Goal: Task Accomplishment & Management: Manage account settings

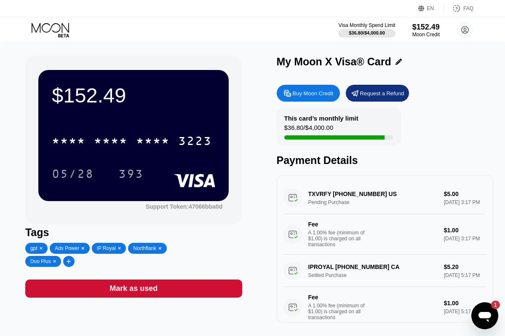
click at [67, 262] on icon at bounding box center [69, 260] width 5 height 5
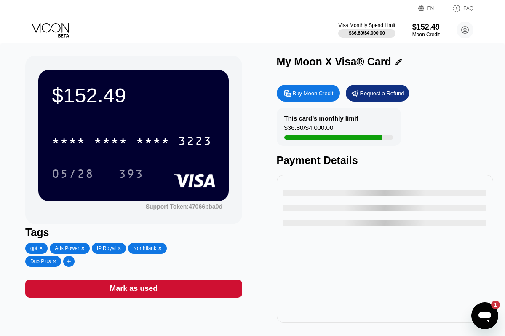
click at [69, 258] on div at bounding box center [69, 261] width 5 height 6
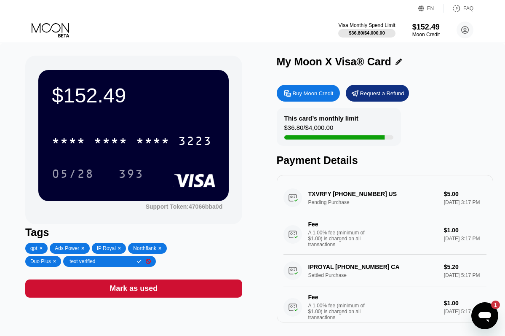
type input "text verified"
click at [130, 274] on div "$152.49 * * * * * * * * * * * * 3223 05/28 393 Support Token: 47066bba0d Tags g…" at bounding box center [133, 189] width 217 height 266
click at [189, 266] on div "gpt Ads Power IP Royal Northflank Duo Plus text verified" at bounding box center [120, 254] width 190 height 24
click at [140, 261] on icon at bounding box center [139, 260] width 5 height 5
